Goal: Find specific page/section: Find specific page/section

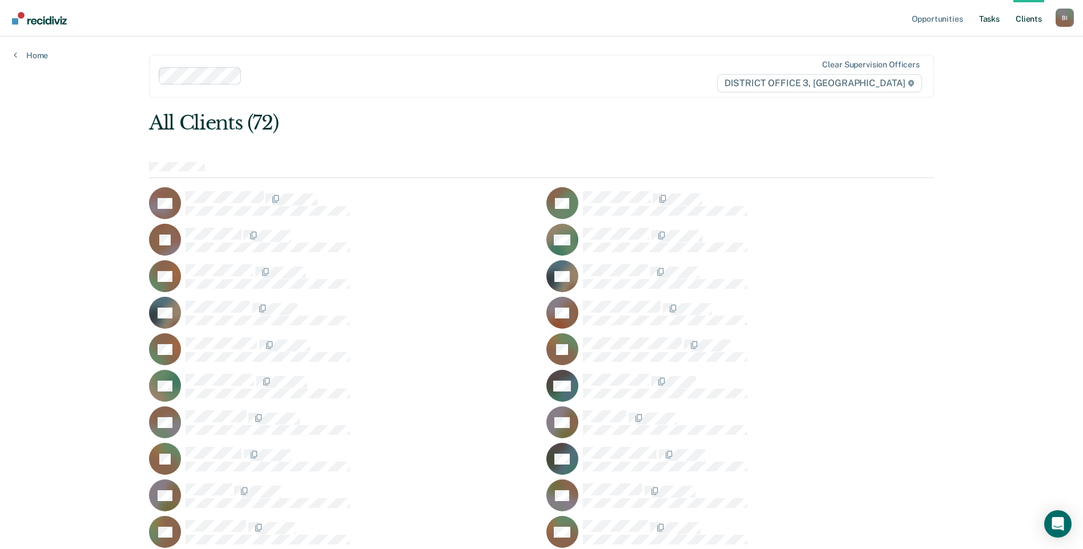
click at [989, 17] on link "Tasks" at bounding box center [989, 18] width 25 height 37
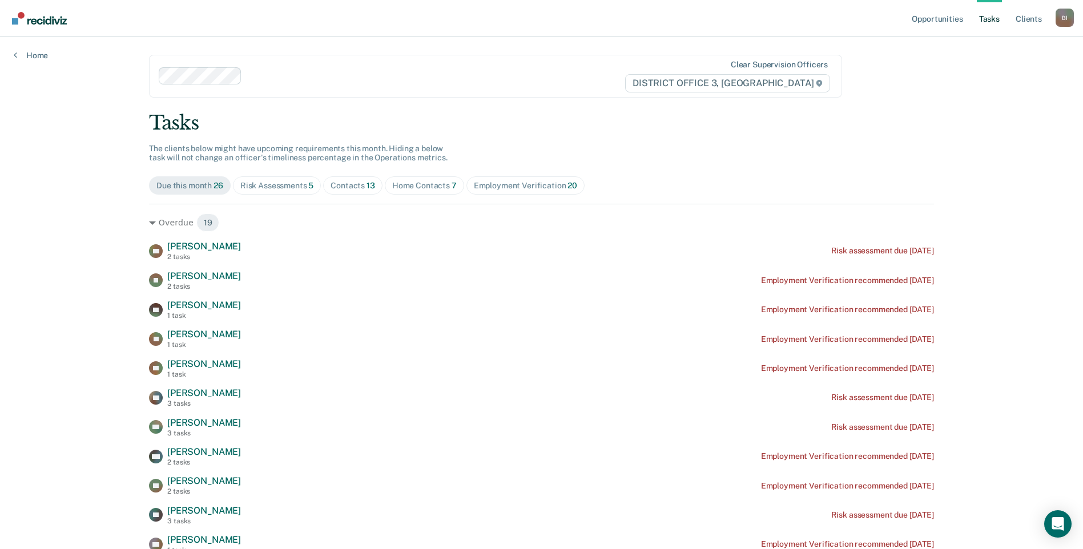
click at [410, 187] on div "Home Contacts 7" at bounding box center [424, 186] width 65 height 10
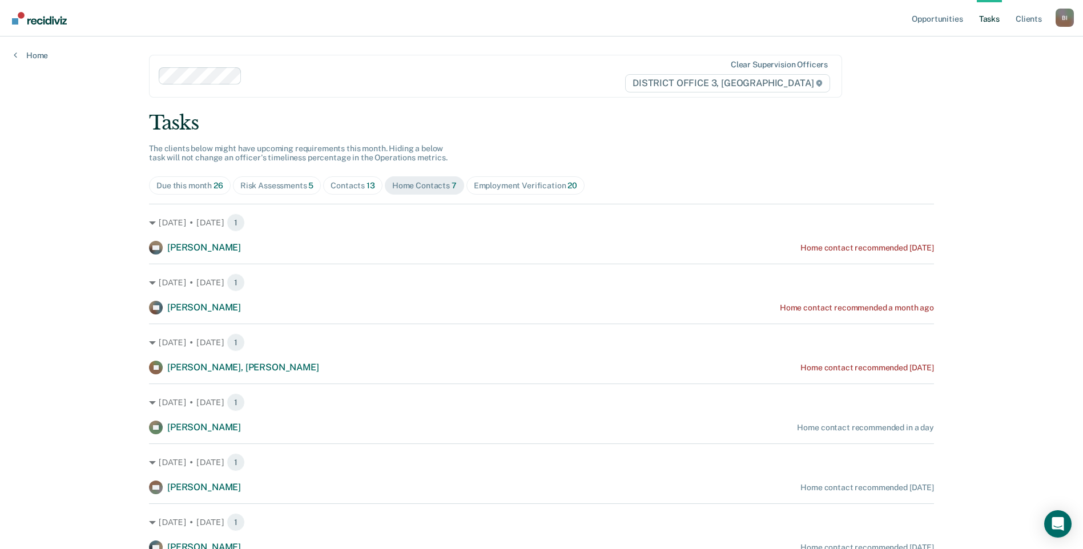
click at [309, 183] on span "5" at bounding box center [310, 185] width 5 height 9
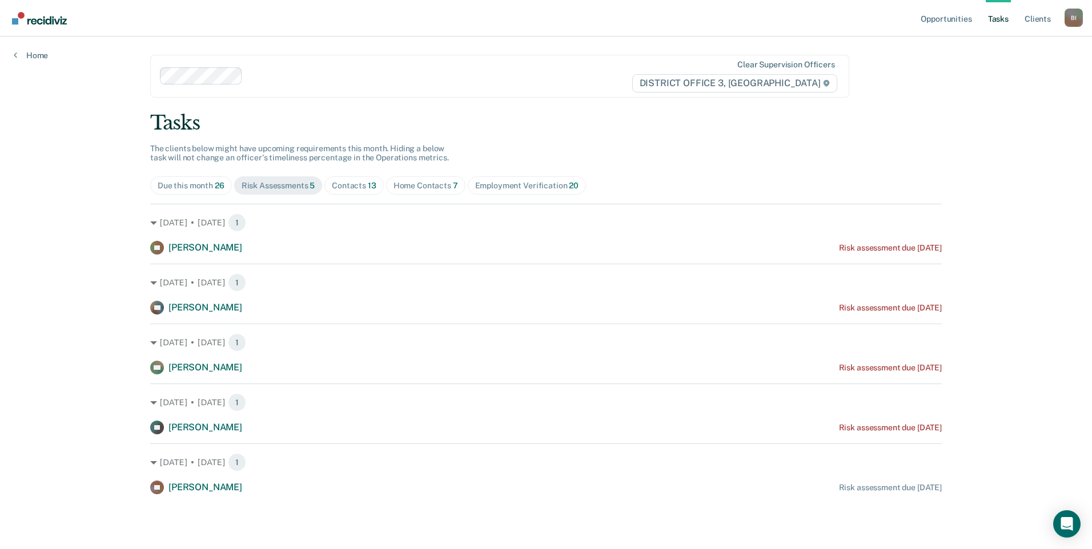
click at [477, 181] on div "Employment Verification 20" at bounding box center [526, 186] width 103 height 10
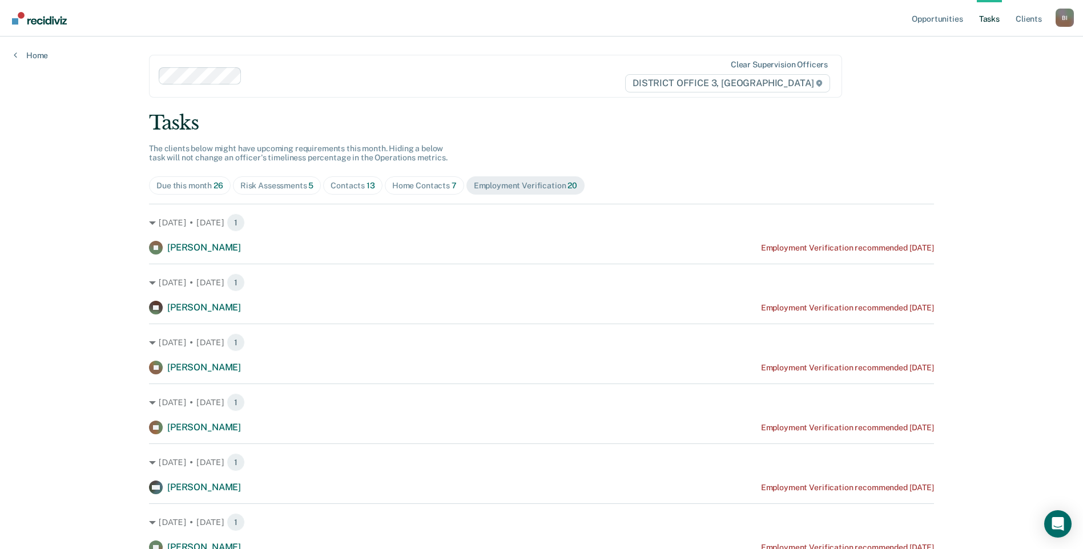
click at [367, 183] on span "13" at bounding box center [371, 185] width 9 height 9
